Goal: Task Accomplishment & Management: Use online tool/utility

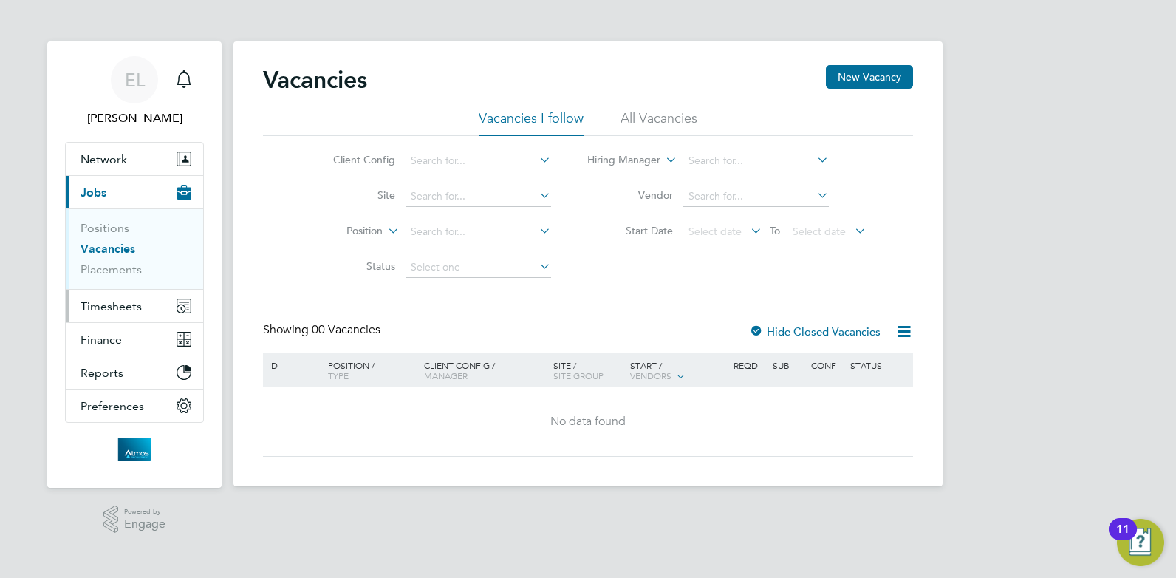
click at [112, 305] on span "Timesheets" at bounding box center [111, 306] width 61 height 14
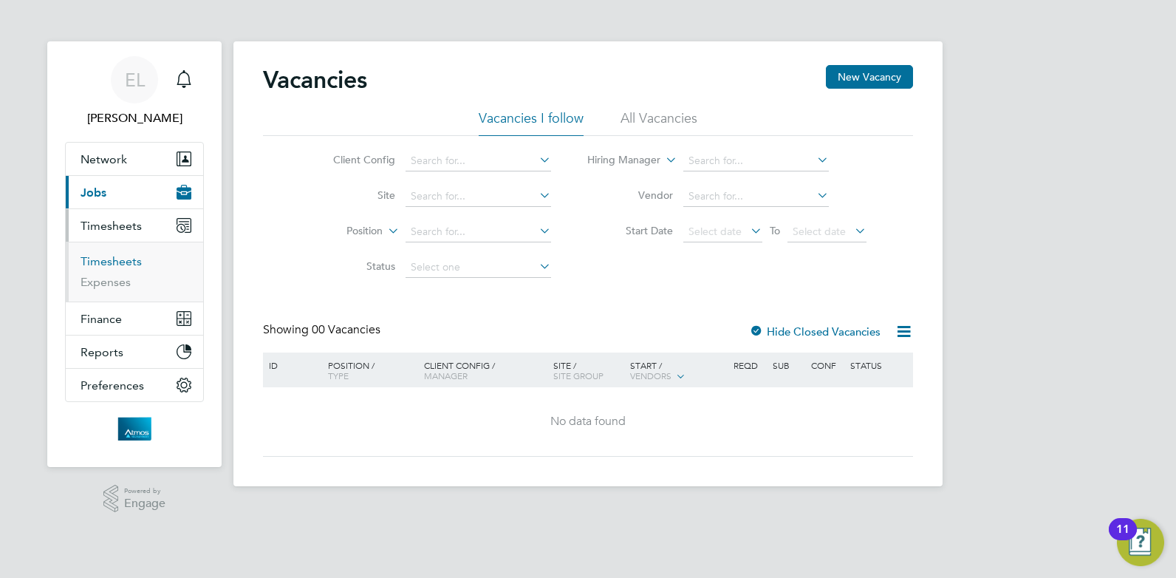
click at [114, 263] on link "Timesheets" at bounding box center [111, 261] width 61 height 14
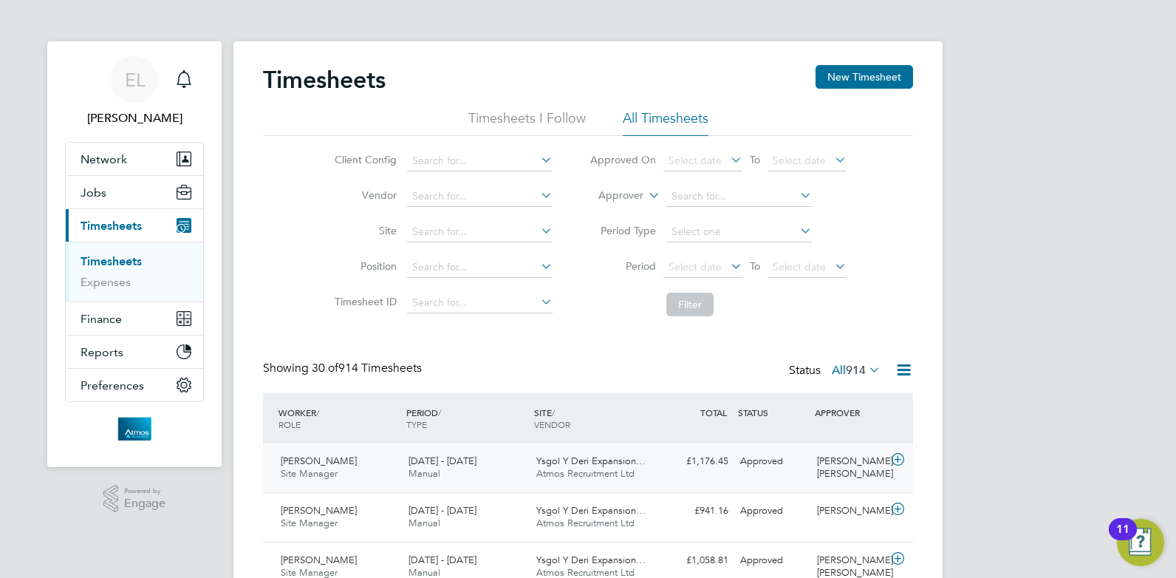
click at [446, 460] on span "[DATE] - [DATE]" at bounding box center [442, 460] width 68 height 13
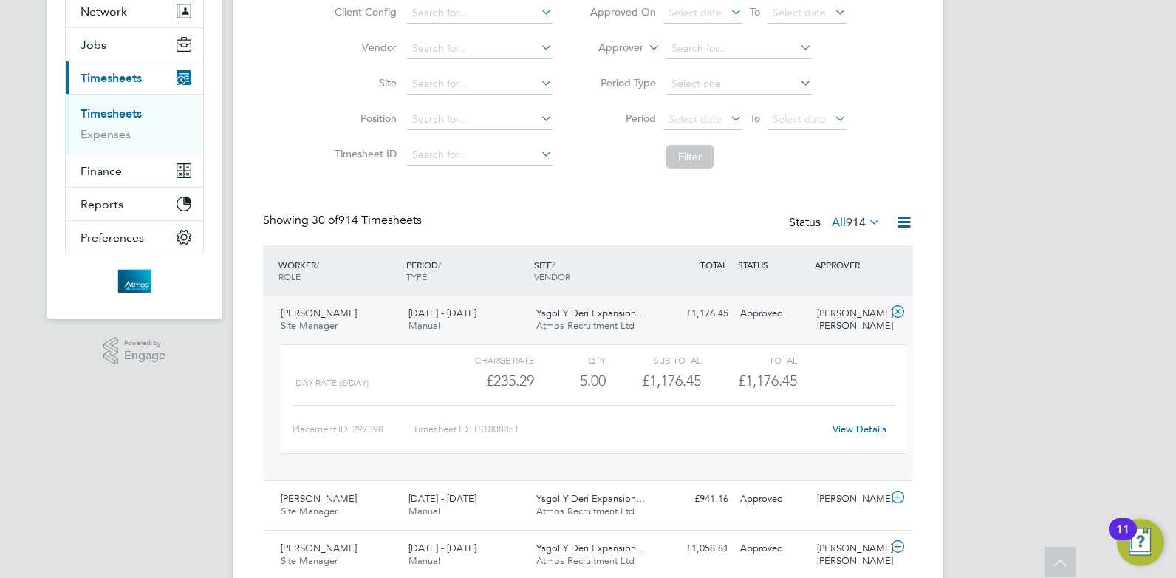
click at [849, 428] on link "View Details" at bounding box center [859, 428] width 54 height 13
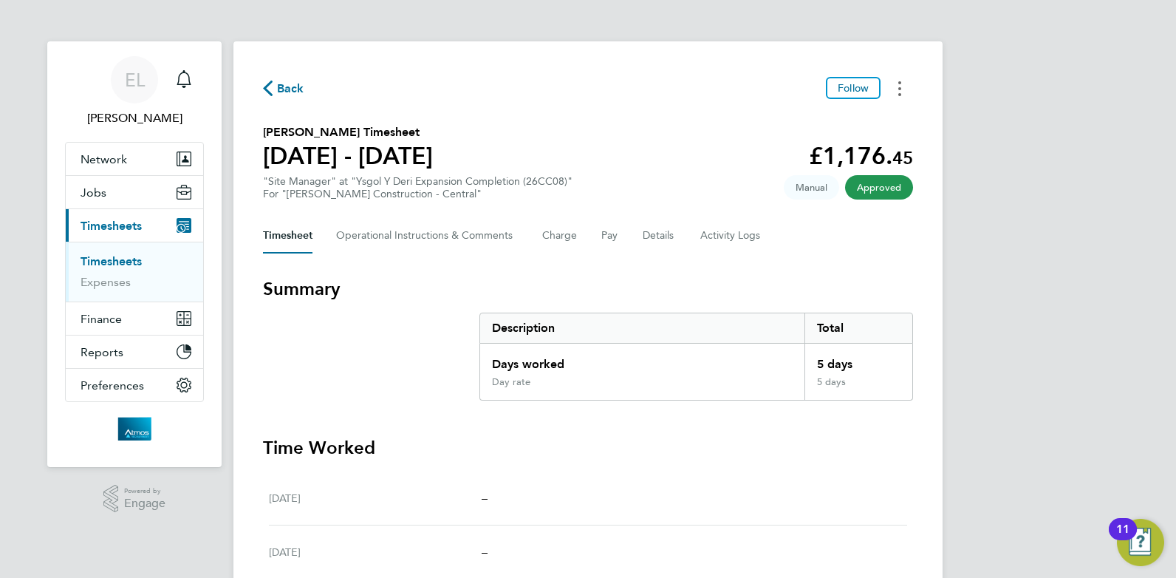
click at [898, 83] on icon "Timesheets Menu" at bounding box center [899, 88] width 3 height 15
click at [829, 122] on link "Download timesheet" at bounding box center [824, 121] width 177 height 30
